Goal: Information Seeking & Learning: Learn about a topic

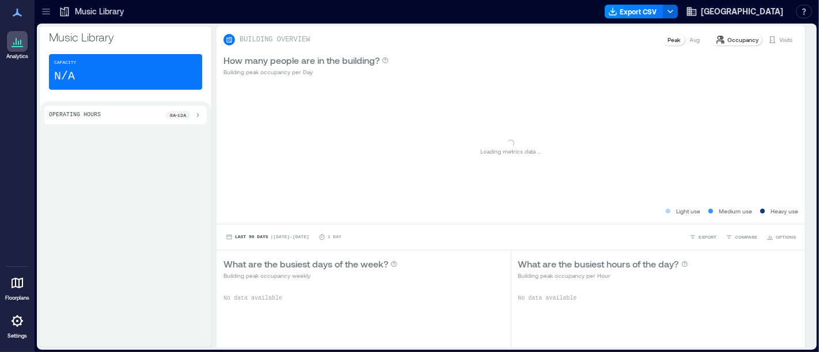
click at [115, 16] on p "Music Library" at bounding box center [99, 12] width 49 height 12
click at [94, 5] on div "Music Library" at bounding box center [91, 11] width 72 height 18
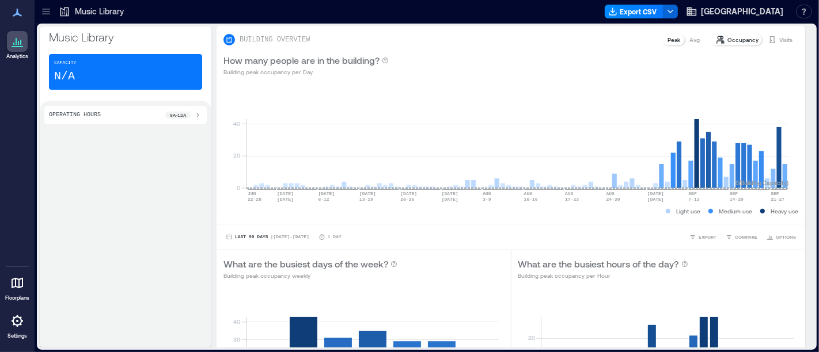
click at [93, 9] on p "Music Library" at bounding box center [99, 12] width 49 height 12
click at [51, 18] on div at bounding box center [46, 11] width 18 height 18
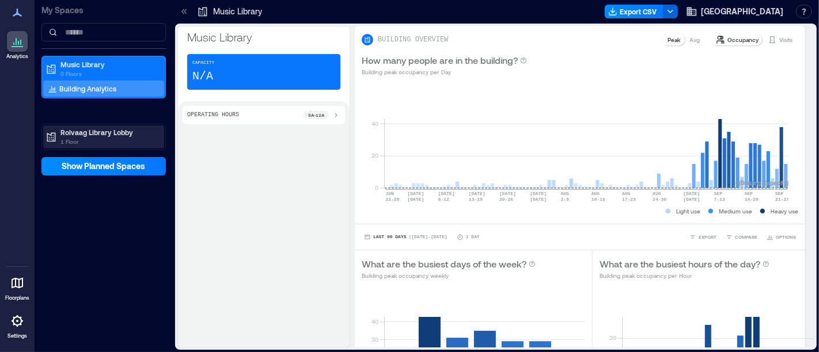
click at [99, 142] on p "1 Floor" at bounding box center [108, 141] width 97 height 9
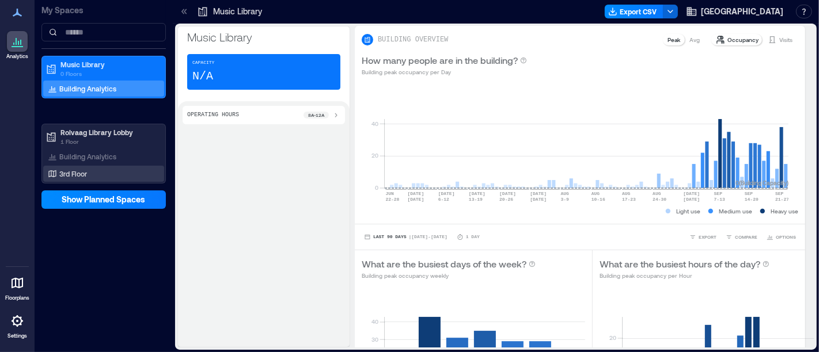
click at [92, 174] on div "3rd Floor" at bounding box center [101, 174] width 112 height 12
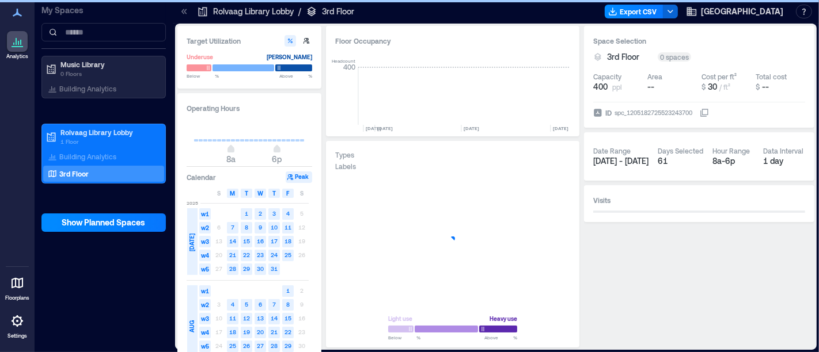
scroll to position [0, 4935]
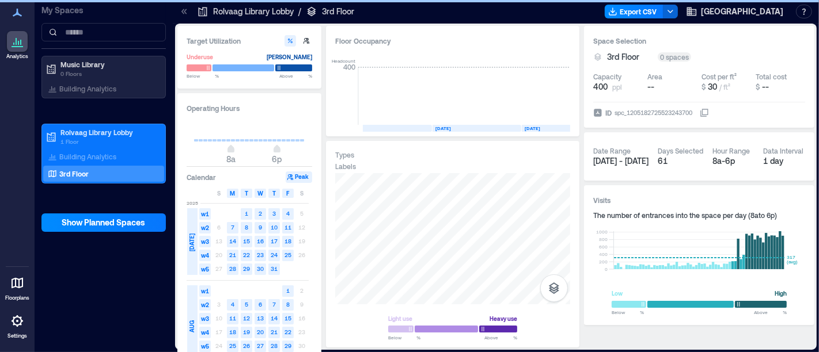
click at [600, 340] on div "Space Selection 3rd Floor 0 spaces Capacity 400 ppl Area -- Cost per ft² $ 30 /…" at bounding box center [699, 187] width 230 height 322
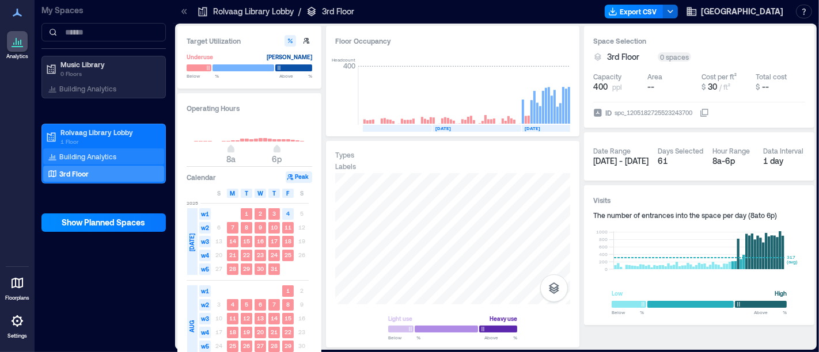
click at [74, 149] on div "Building Analytics" at bounding box center [103, 157] width 121 height 16
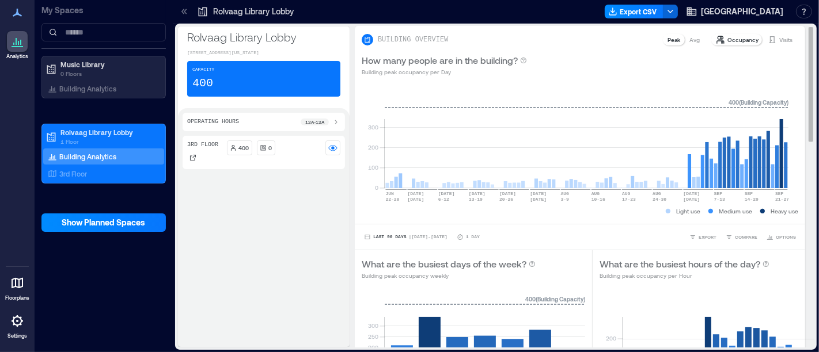
drag, startPoint x: 799, startPoint y: 94, endPoint x: 799, endPoint y: 125, distance: 30.5
click at [799, 125] on div "BUILDING OVERVIEW Peak Avg Occupancy Visits How many people are in the building…" at bounding box center [585, 187] width 460 height 322
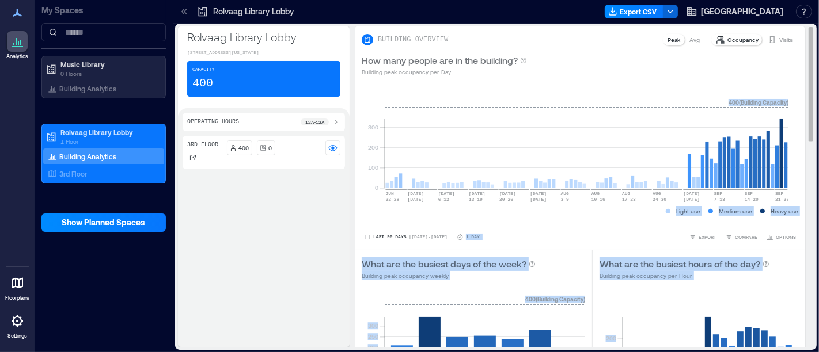
drag, startPoint x: 801, startPoint y: 116, endPoint x: 800, endPoint y: 160, distance: 43.8
click at [800, 160] on div "BUILDING OVERVIEW Peak Avg Occupancy Visits How many people are in the building…" at bounding box center [585, 187] width 460 height 322
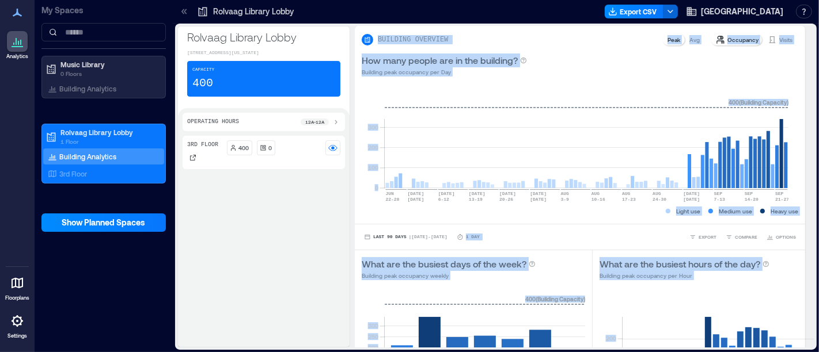
drag, startPoint x: 803, startPoint y: 130, endPoint x: 806, endPoint y: 203, distance: 73.2
click at [806, 203] on div "BUILDING OVERVIEW Peak Avg Occupancy Visits How many people are in the building…" at bounding box center [585, 187] width 460 height 322
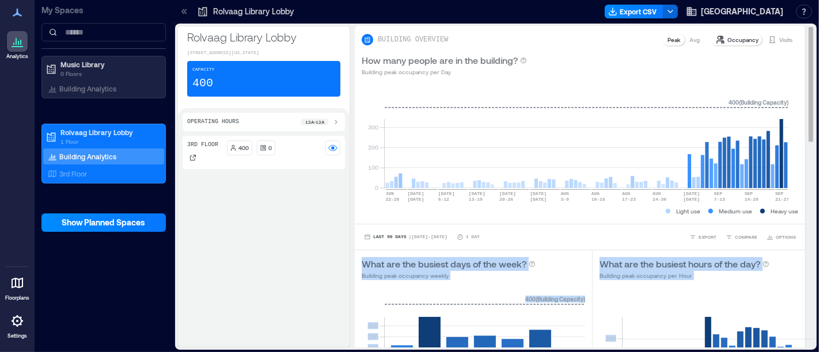
drag, startPoint x: 800, startPoint y: 129, endPoint x: 803, endPoint y: 233, distance: 103.7
click at [803, 233] on div "BUILDING OVERVIEW Peak Avg Occupancy Visits How many people are in the building…" at bounding box center [585, 187] width 460 height 322
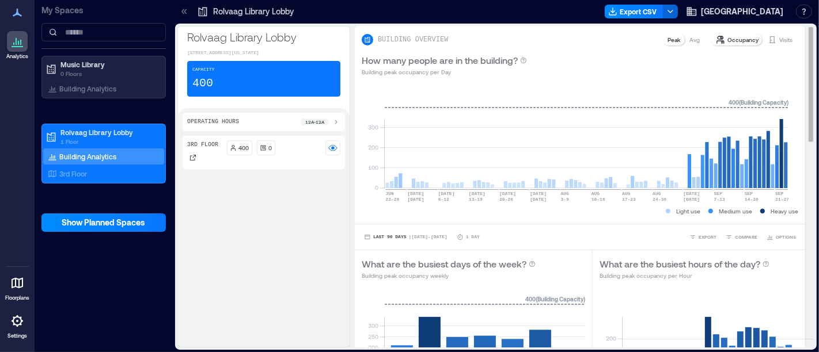
click at [357, 198] on div "0 100 200 300 JUN [DATE]-[DATE] [DATE] [DATE] 6-[DATE] [DATE]-[DATE] [DATE] [DA…" at bounding box center [580, 154] width 450 height 141
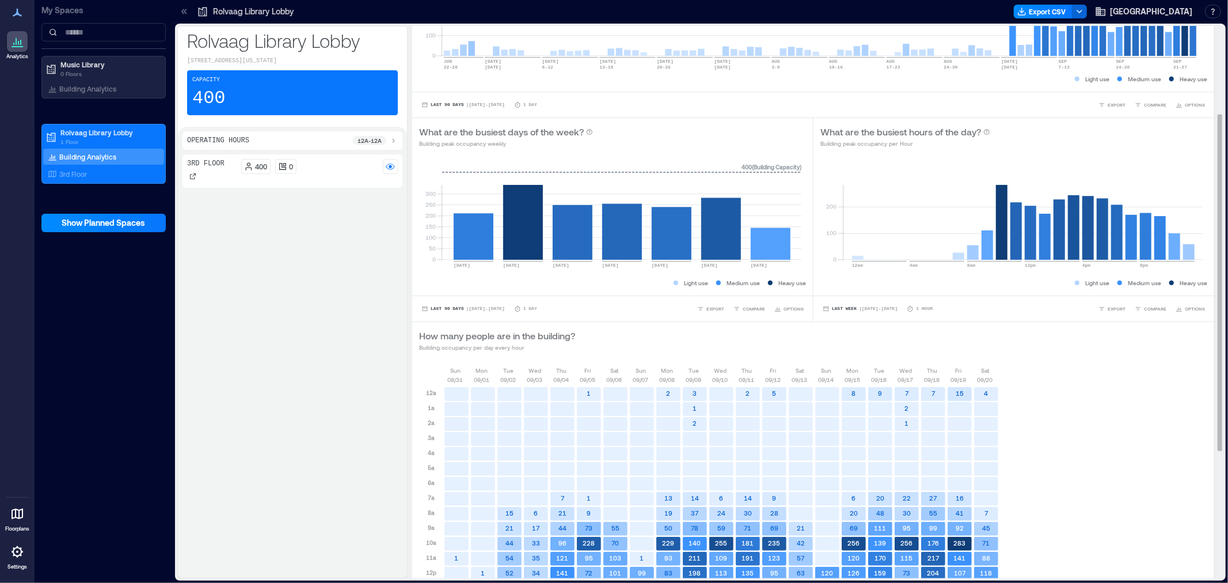
scroll to position [97, 0]
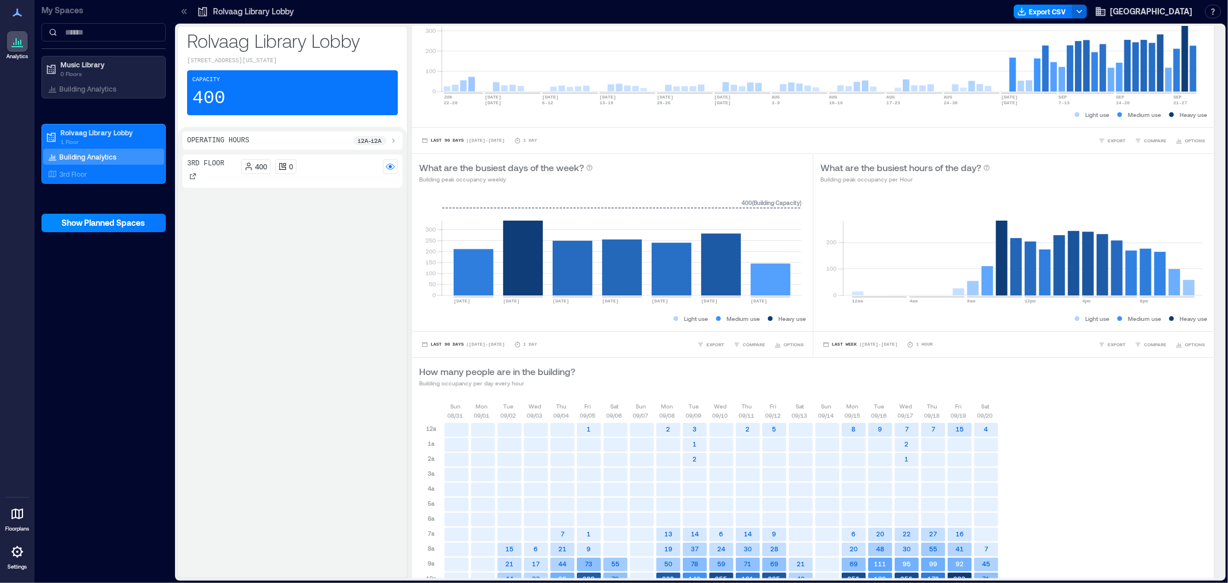
click at [195, 9] on div "Rolvaag Library Lobby" at bounding box center [246, 11] width 104 height 18
click at [185, 12] on icon at bounding box center [185, 12] width 12 height 12
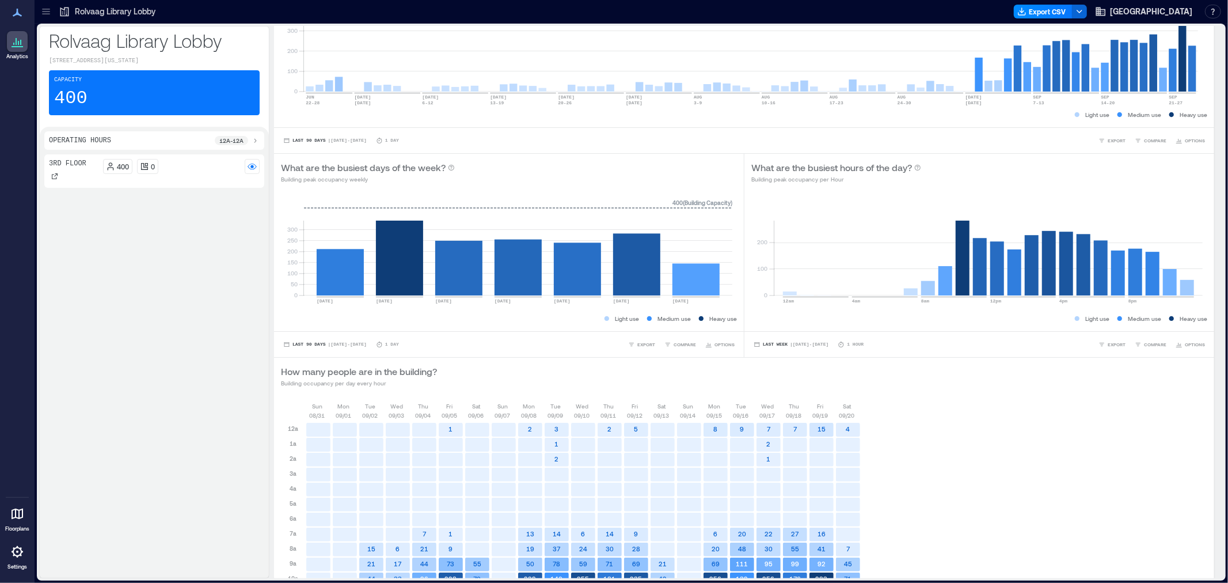
click at [48, 9] on icon at bounding box center [45, 9] width 7 height 1
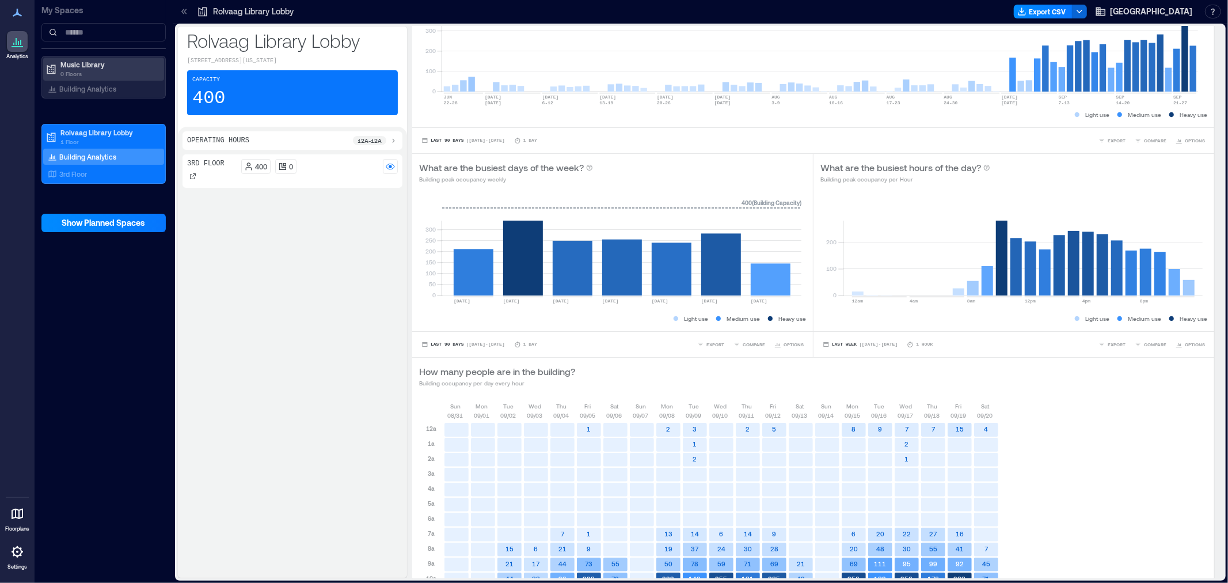
click at [93, 79] on div "Music Library 0 Floors" at bounding box center [103, 69] width 121 height 23
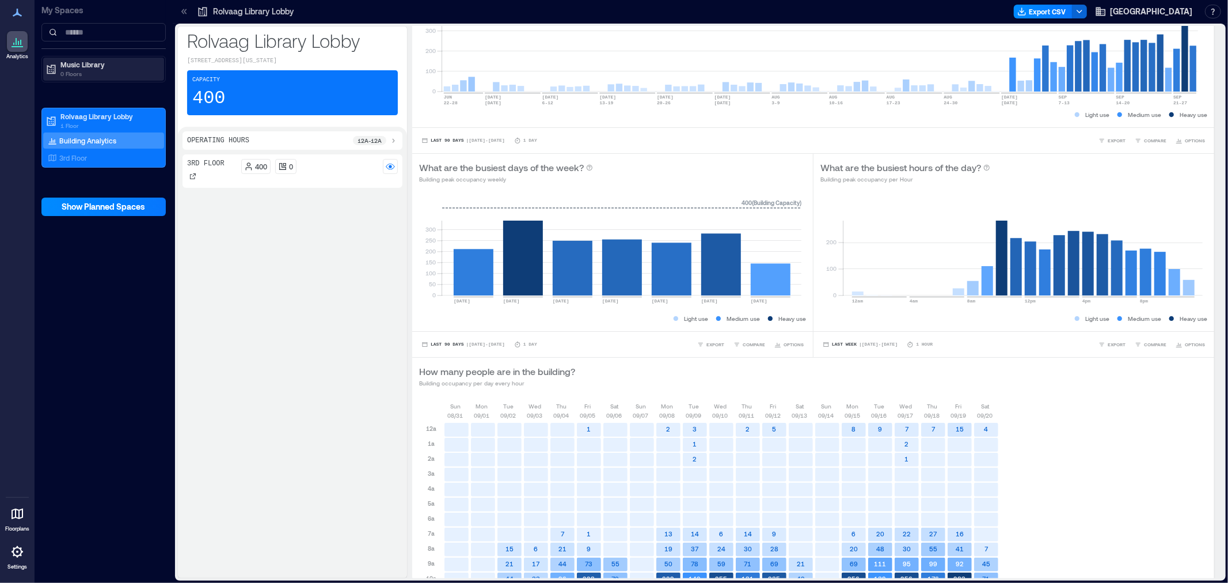
click at [111, 81] on div "Music Library 0 Floors" at bounding box center [103, 69] width 121 height 23
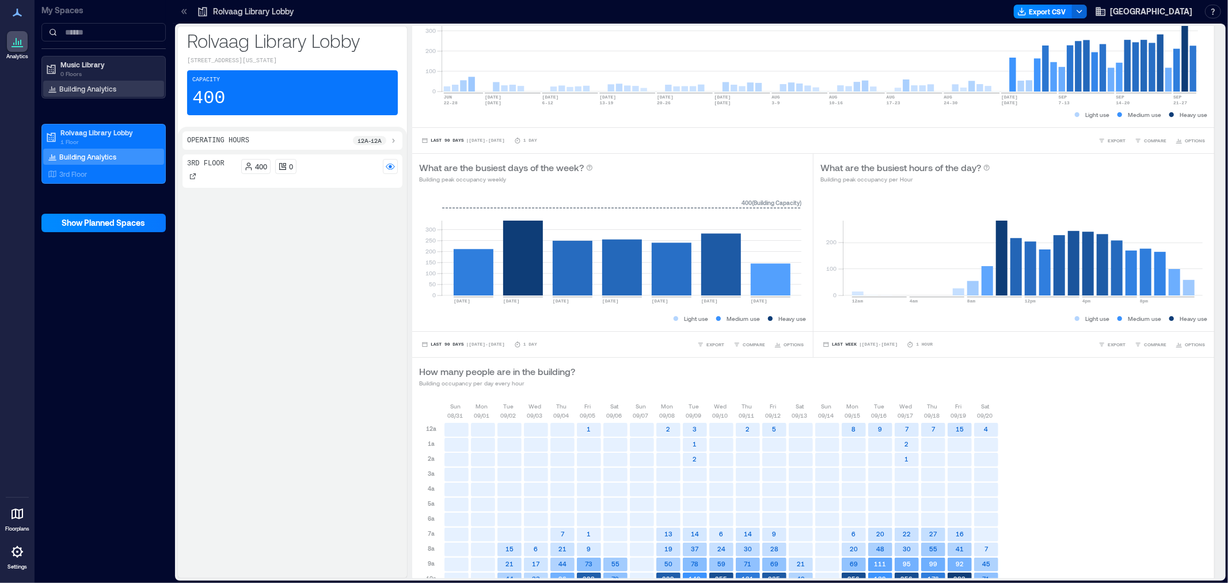
click at [108, 86] on p "Building Analytics" at bounding box center [87, 88] width 57 height 9
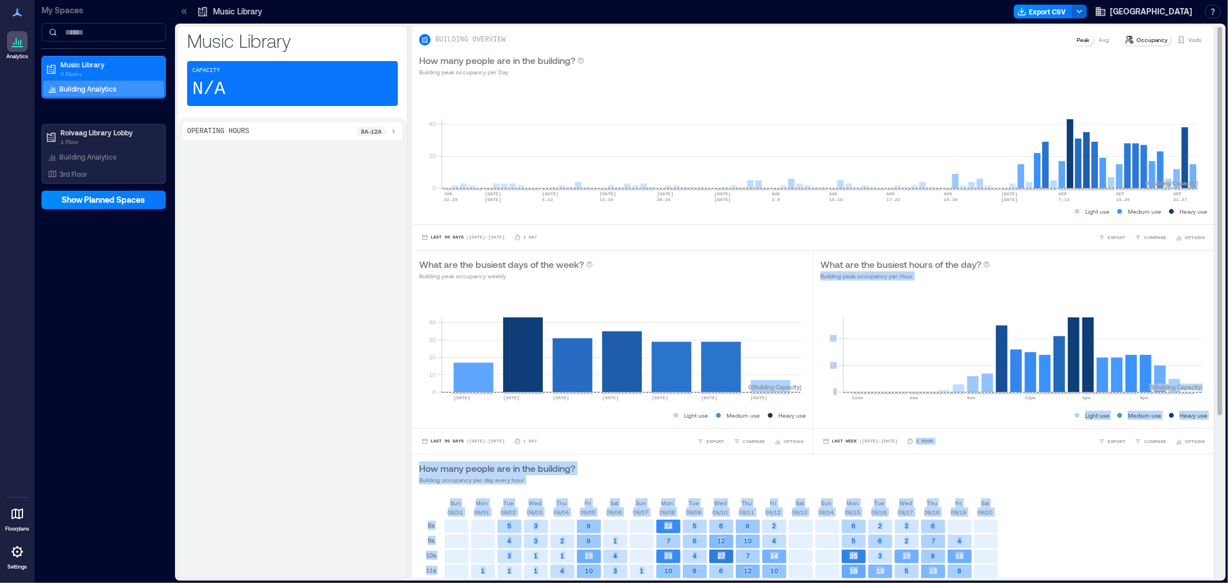
drag, startPoint x: 1212, startPoint y: 135, endPoint x: 1206, endPoint y: 268, distance: 133.2
click at [818, 268] on div "BUILDING OVERVIEW Peak Avg Occupancy Visits How many people are in the building…" at bounding box center [817, 302] width 811 height 552
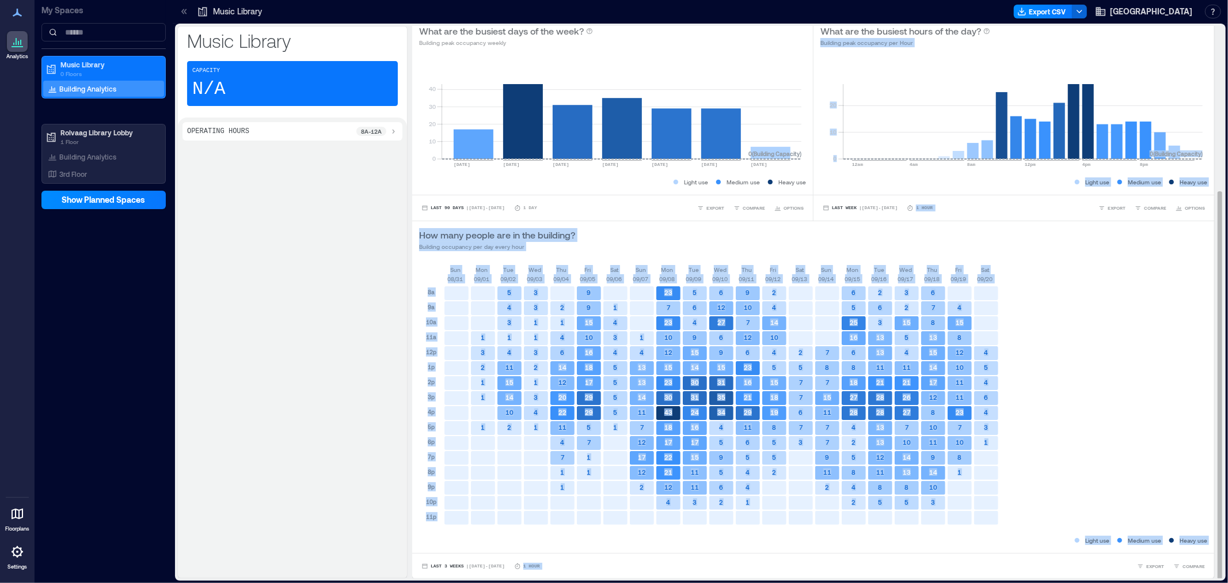
scroll to position [1, 0]
click at [818, 320] on div "[DATE] [DATE] [DATE] [DATE] [DATE] [DATE] [DATE] [DATE] [DATE] [DATE] [DATE] [D…" at bounding box center [813, 399] width 788 height 270
